Goal: Communication & Community: Answer question/provide support

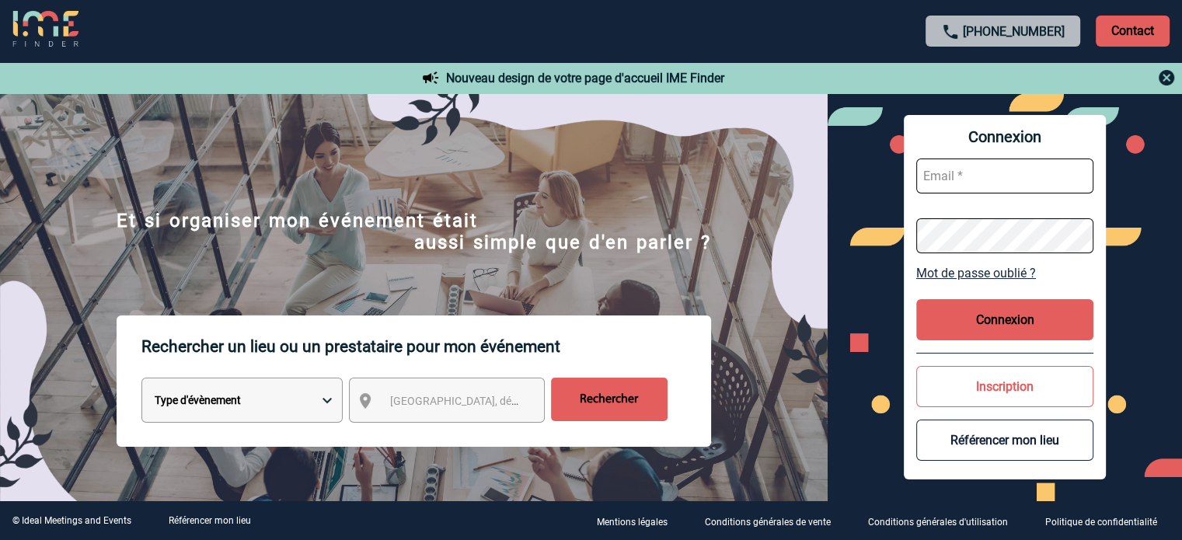
type input "tthiam@ime-groupe.com"
click at [954, 312] on button "Connexion" at bounding box center [1004, 319] width 177 height 41
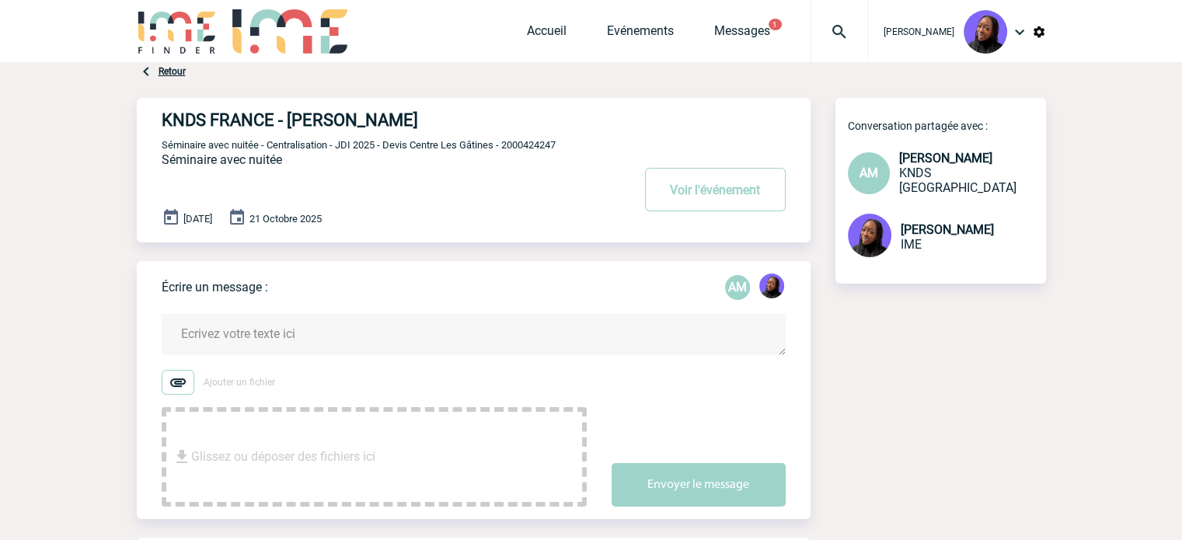
click at [526, 142] on span "Séminaire avec nuitée - Centralisation - JDI 2025 - Devis Centre Les Gâtines - …" at bounding box center [359, 145] width 394 height 12
copy span "2000424247"
click at [542, 138] on div "KNDS FRANCE - [PERSON_NAME] Voir l'événement Séminaire avec nuitée - Centralisa…" at bounding box center [486, 164] width 649 height 132
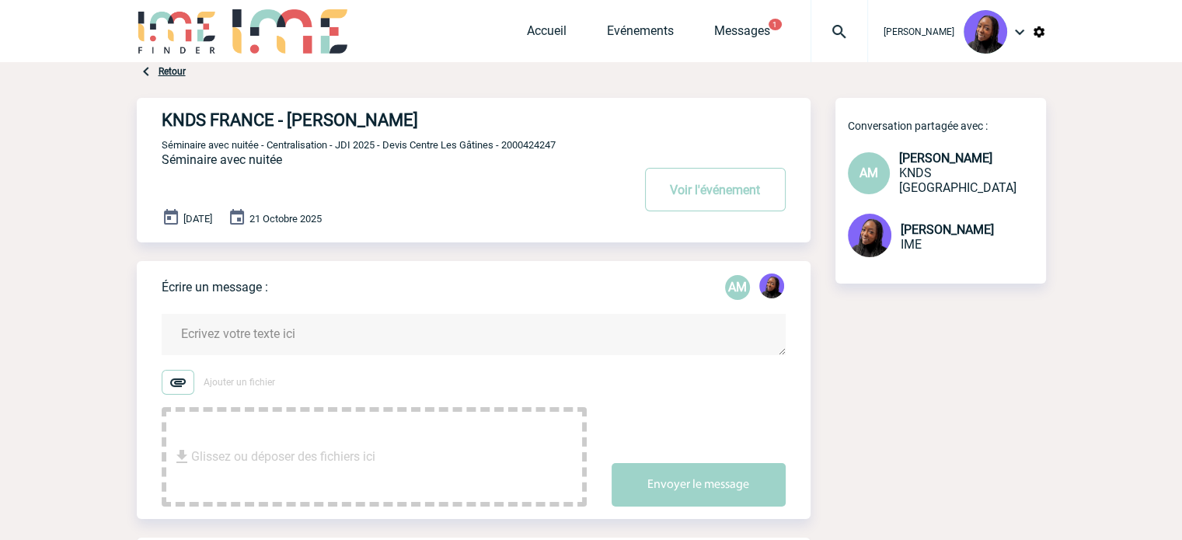
click at [539, 143] on span "Séminaire avec nuitée - Centralisation - JDI 2025 - Devis Centre Les Gâtines - …" at bounding box center [359, 145] width 394 height 12
copy span "2000424247"
click at [277, 307] on form "Ajouter un fichier Glissez ou déposer des fichiers ici Envoyer le message" at bounding box center [486, 400] width 649 height 212
click at [286, 346] on textarea at bounding box center [474, 334] width 624 height 41
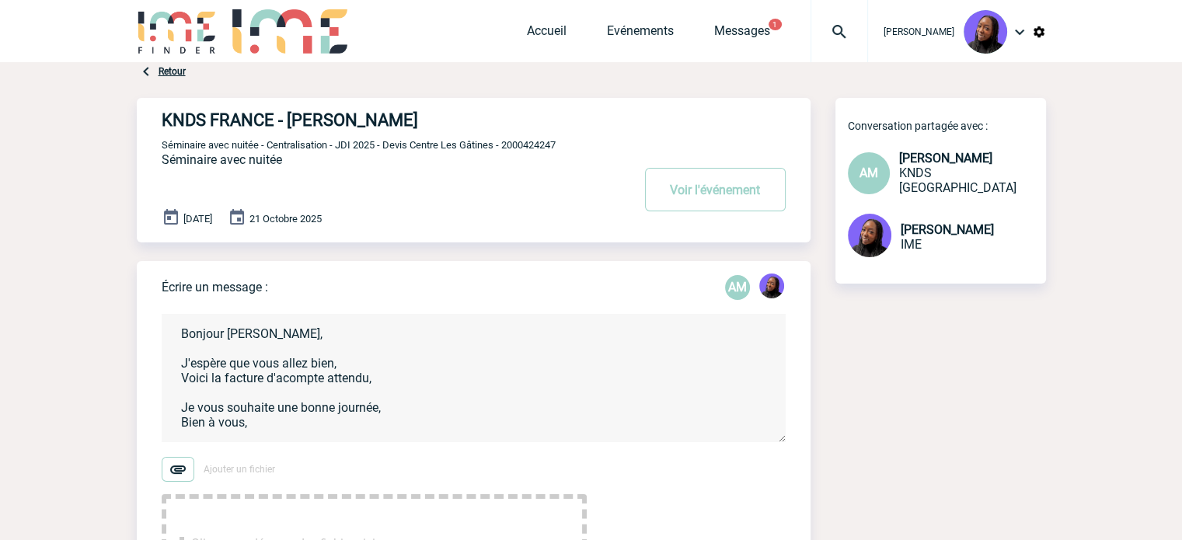
scroll to position [3, 0]
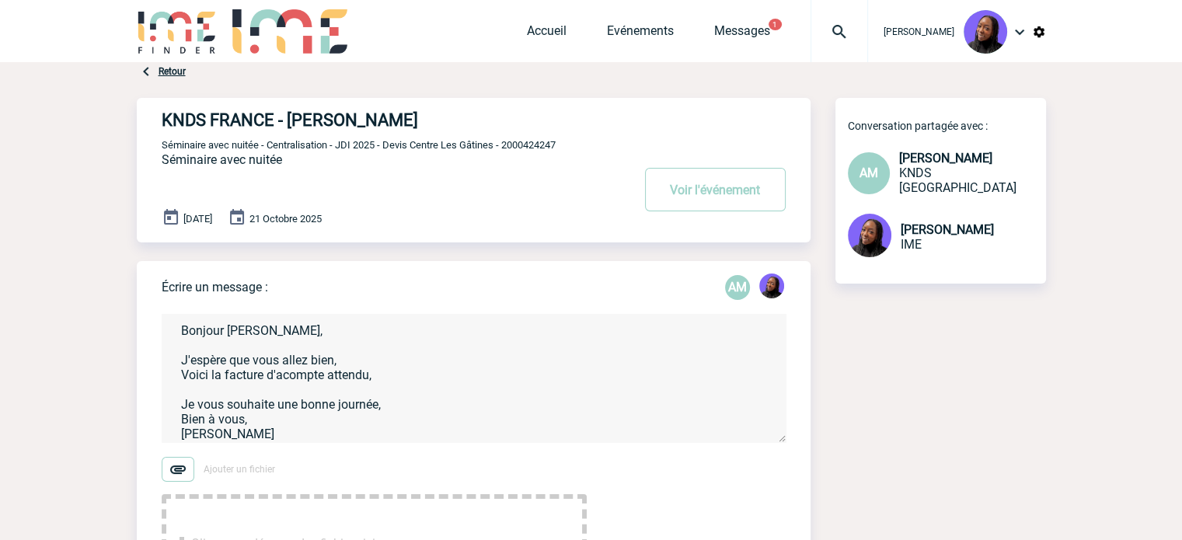
type textarea "Bonjour [PERSON_NAME], J'espère que vous allez bien, Voici la facture d'acompte…"
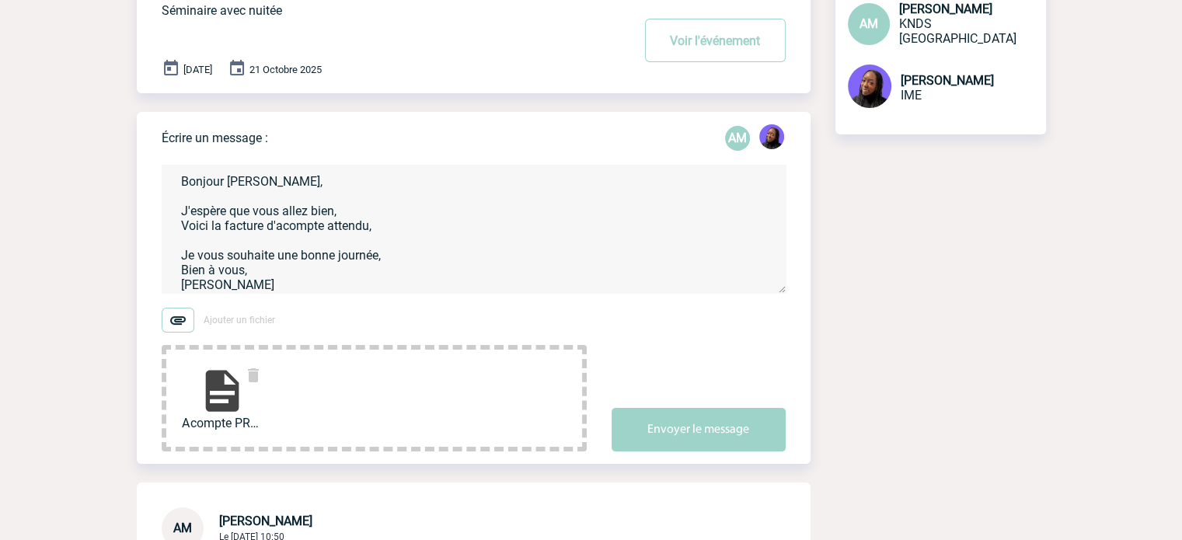
scroll to position [155, 0]
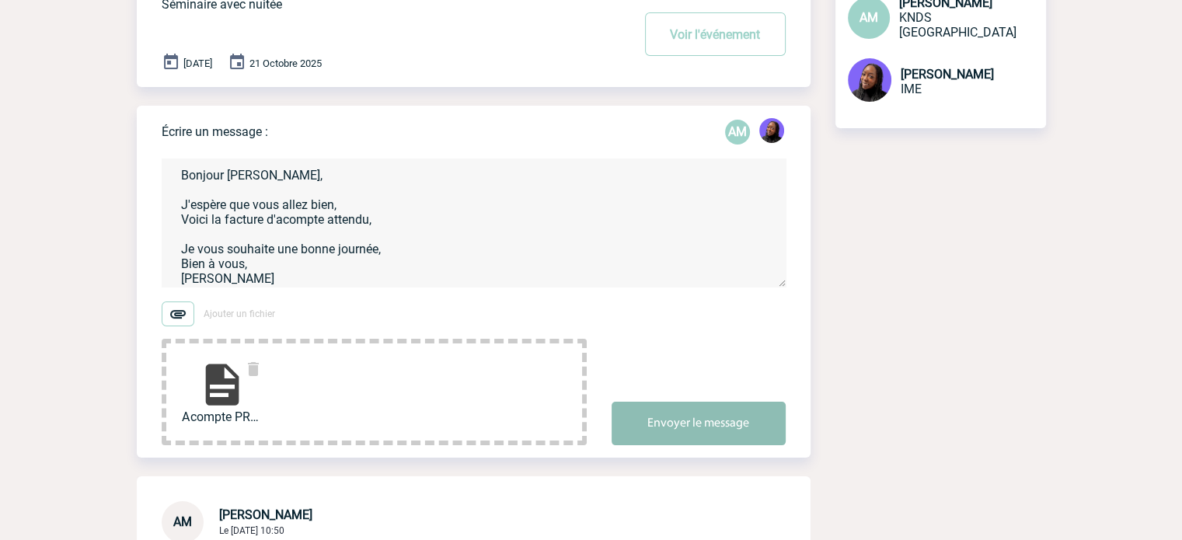
click at [685, 413] on button "Envoyer le message" at bounding box center [698, 424] width 174 height 44
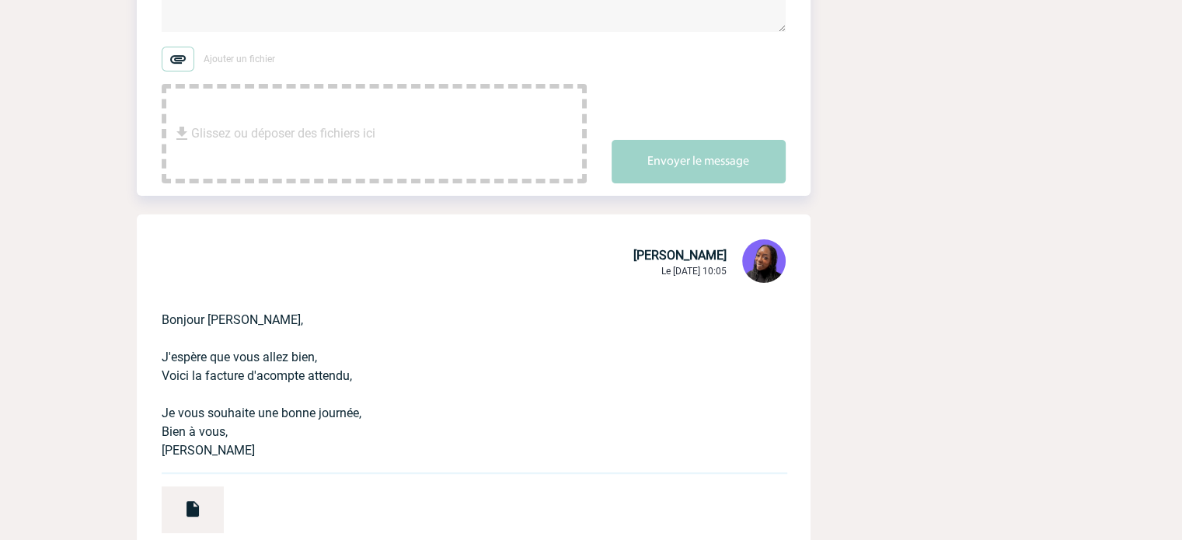
scroll to position [466, 0]
